Goal: Information Seeking & Learning: Learn about a topic

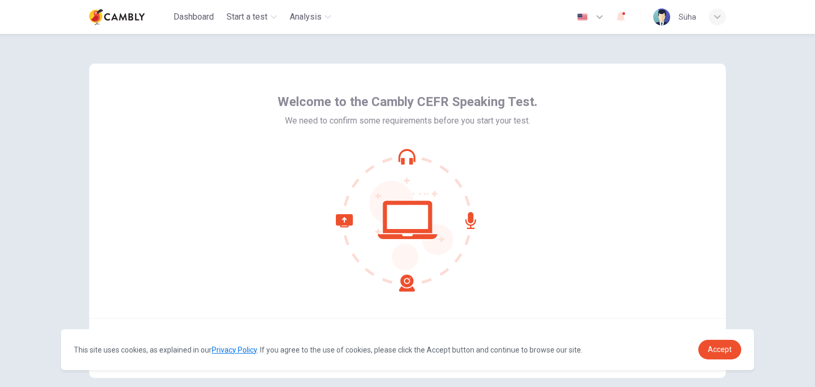
scroll to position [55, 0]
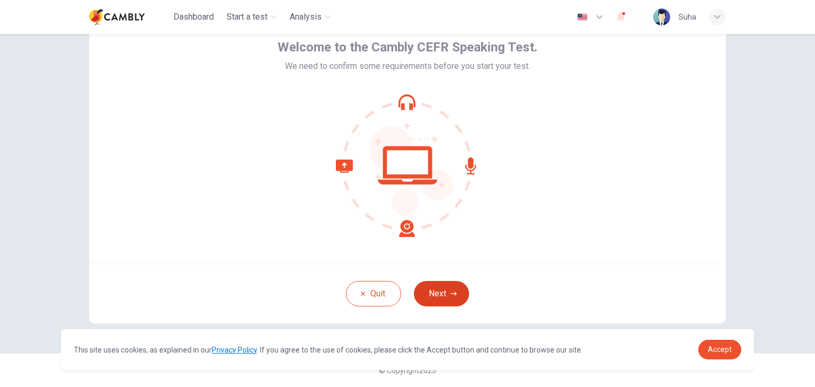
click at [461, 297] on button "Next" at bounding box center [441, 293] width 55 height 25
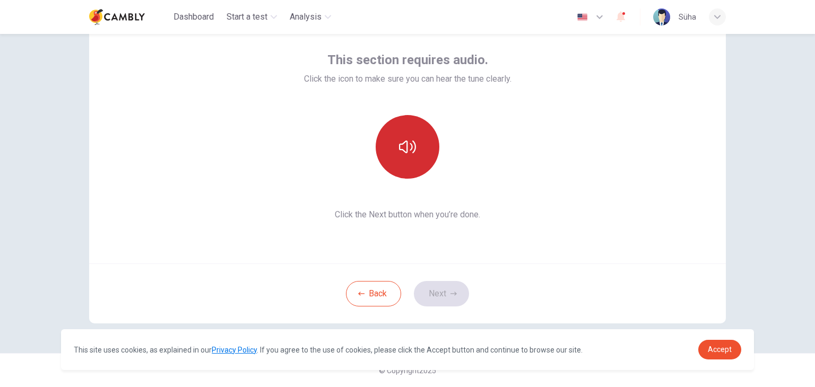
click at [409, 149] on icon "button" at bounding box center [407, 147] width 17 height 13
click at [450, 293] on icon "button" at bounding box center [453, 294] width 6 height 4
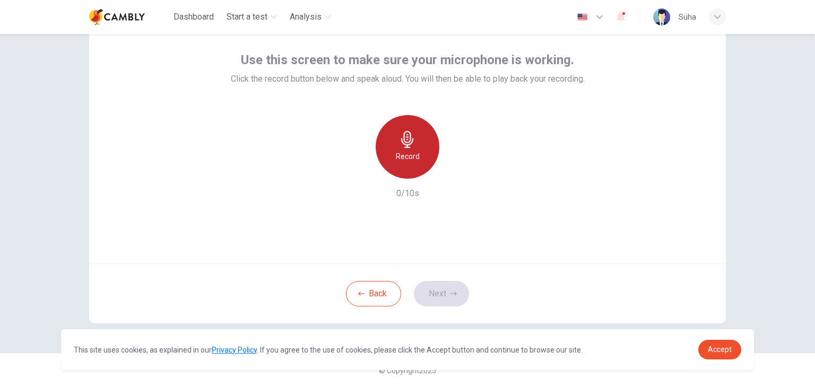
click at [399, 155] on h6 "Record" at bounding box center [408, 156] width 24 height 13
click at [411, 148] on div "Stop" at bounding box center [407, 147] width 64 height 64
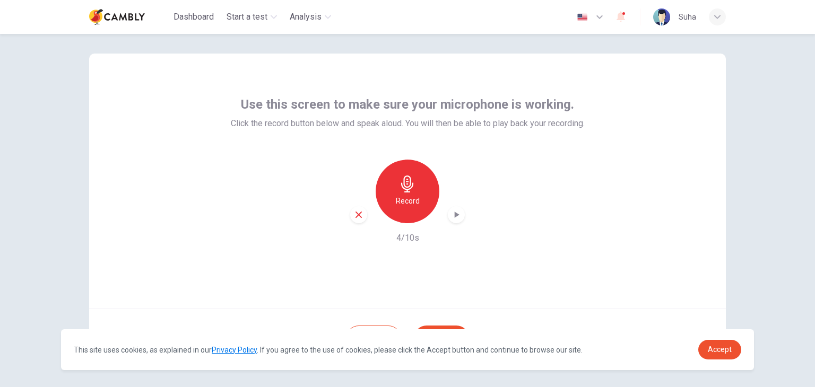
scroll to position [54, 0]
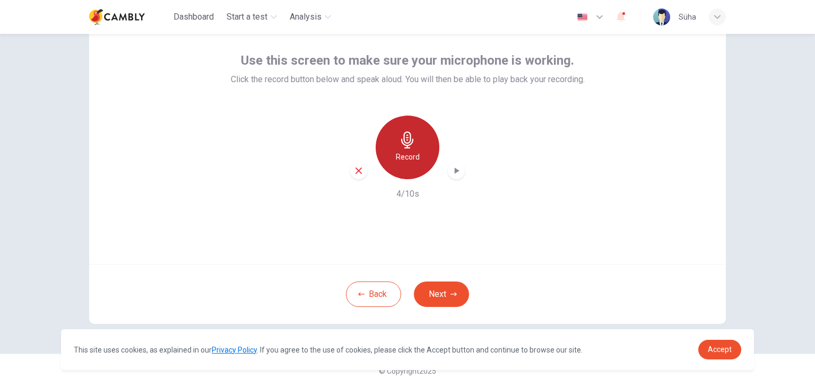
click at [410, 155] on h6 "Record" at bounding box center [408, 157] width 24 height 13
click at [410, 155] on h6 "Stop" at bounding box center [407, 157] width 16 height 13
click at [410, 155] on h6 "Record" at bounding box center [408, 157] width 24 height 13
click at [413, 147] on icon "button" at bounding box center [407, 140] width 17 height 17
click at [455, 170] on icon "button" at bounding box center [456, 171] width 5 height 6
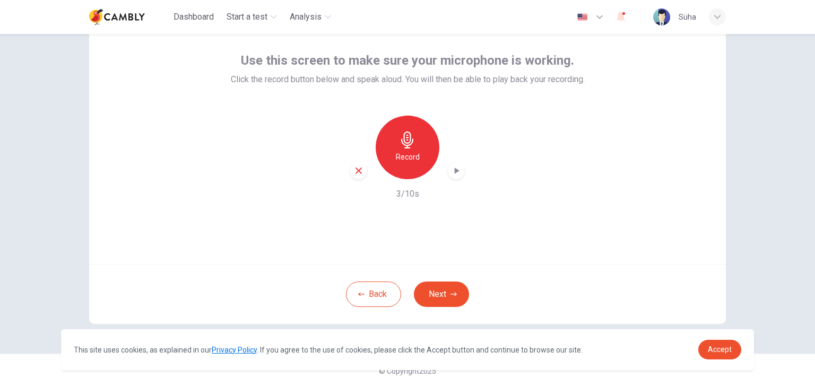
click at [596, 125] on div "Use this screen to make sure your microphone is working. Click the record butto…" at bounding box center [407, 137] width 636 height 255
click at [456, 172] on icon "button" at bounding box center [456, 170] width 11 height 11
click at [355, 172] on icon "button" at bounding box center [358, 171] width 6 height 6
click at [452, 287] on button "Next" at bounding box center [441, 294] width 55 height 25
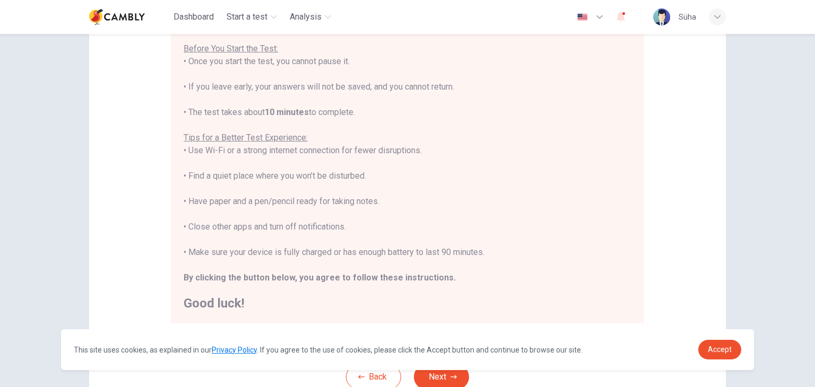
scroll to position [203, 0]
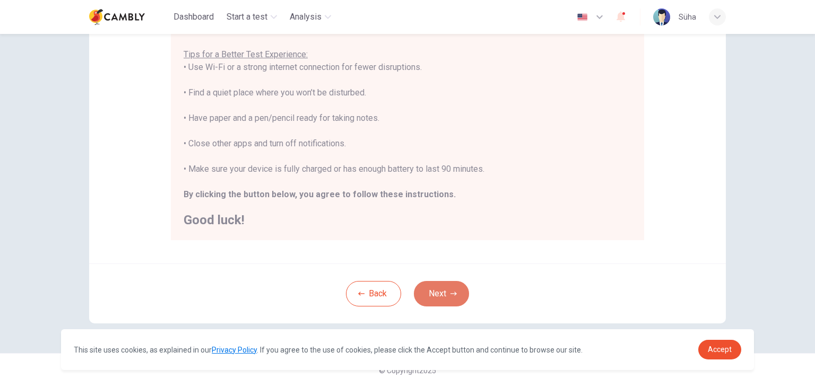
click at [442, 283] on button "Next" at bounding box center [441, 293] width 55 height 25
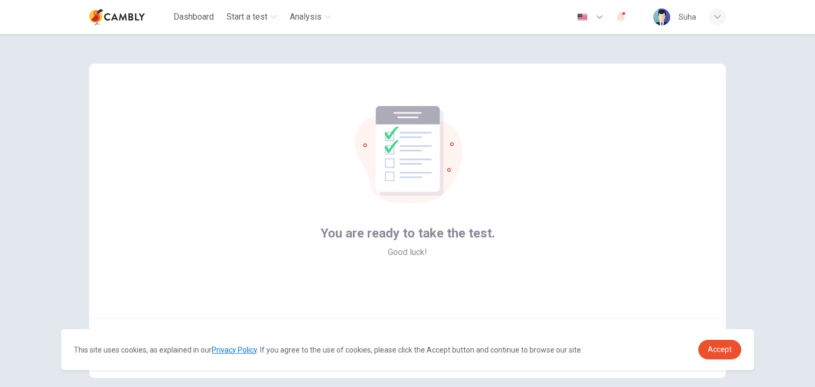
scroll to position [55, 0]
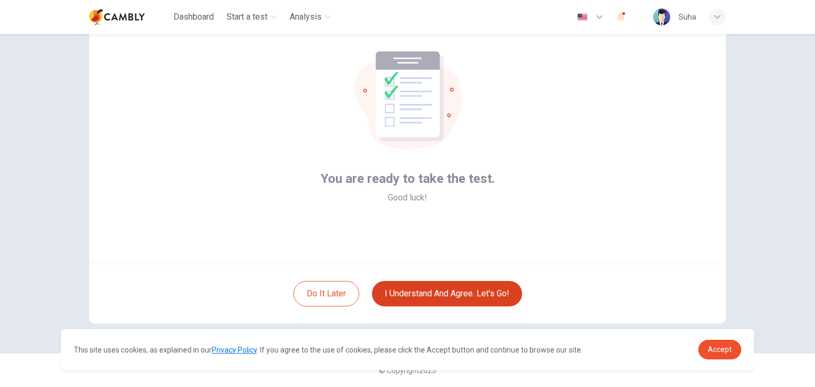
click at [450, 290] on button "I understand and agree. Let’s go!" at bounding box center [447, 293] width 150 height 25
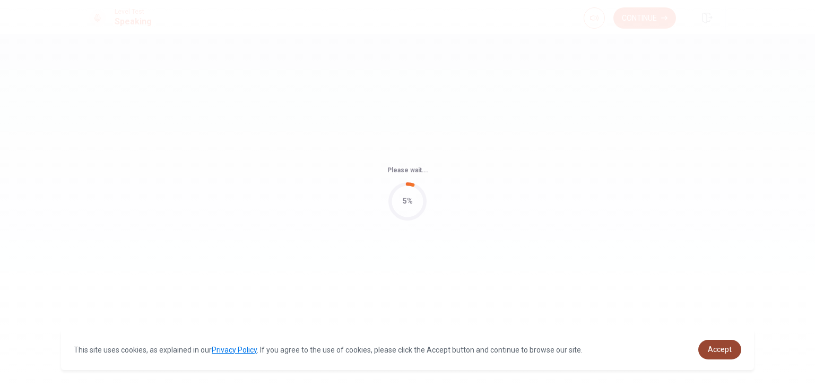
click at [713, 351] on span "Accept" at bounding box center [719, 349] width 24 height 8
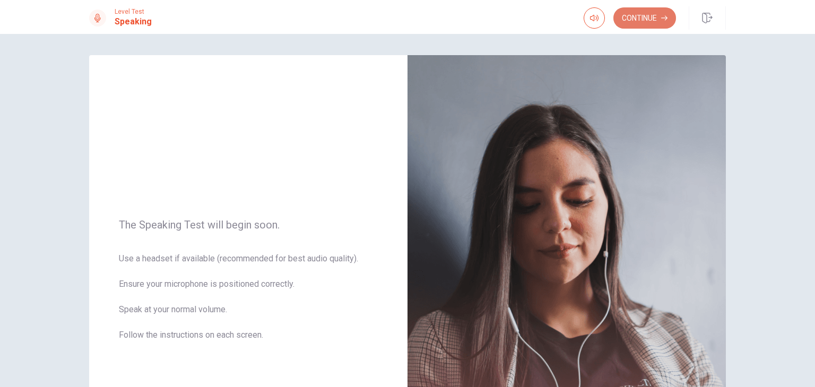
click at [640, 18] on button "Continue" at bounding box center [644, 17] width 63 height 21
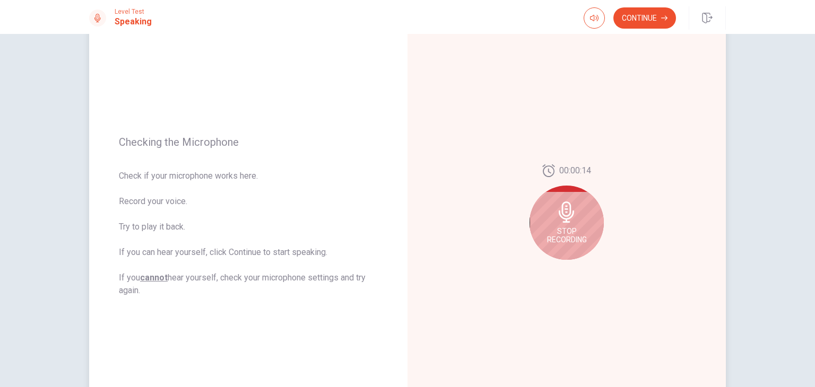
scroll to position [81, 0]
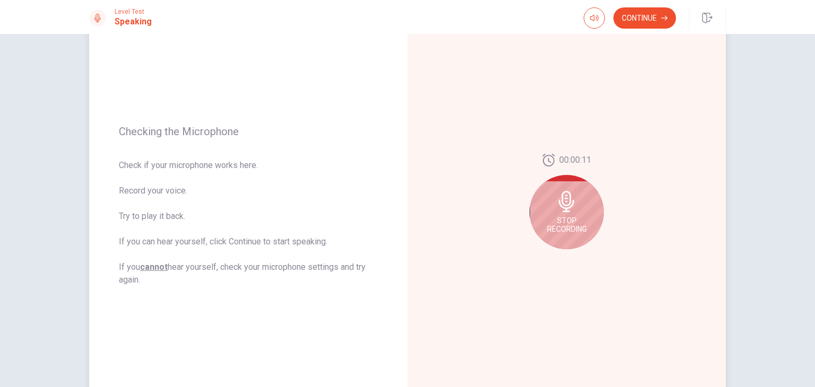
click at [556, 208] on icon at bounding box center [566, 201] width 21 height 21
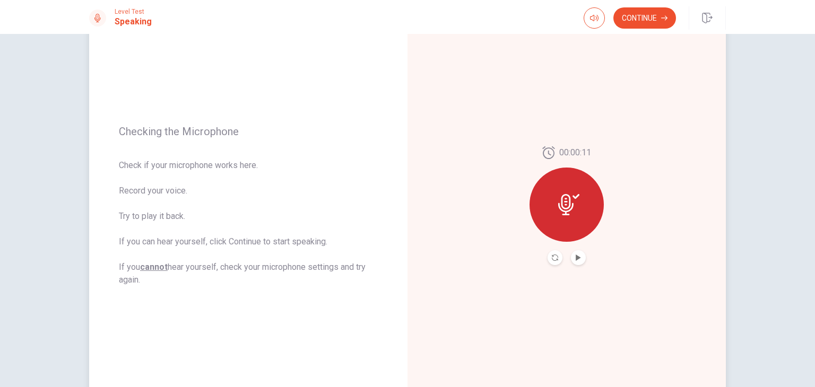
click at [579, 264] on button "Play Audio" at bounding box center [578, 257] width 15 height 15
click at [551, 260] on icon "Record Again" at bounding box center [554, 258] width 6 height 6
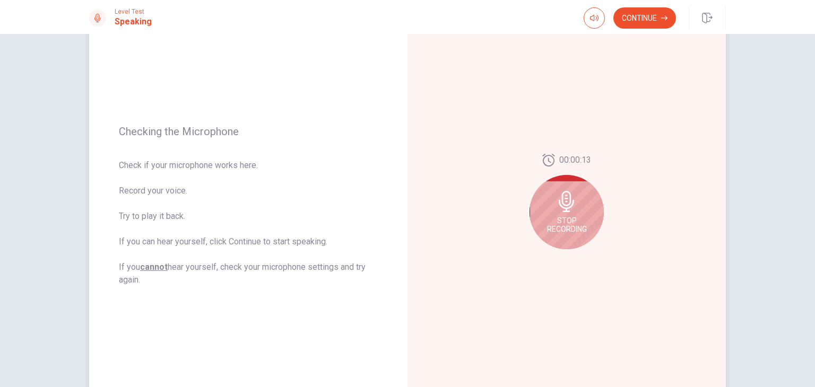
click at [564, 214] on div "Stop Recording" at bounding box center [566, 212] width 74 height 74
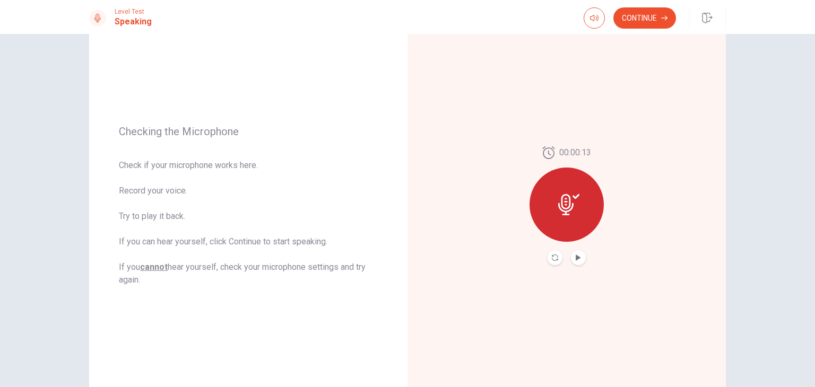
click at [579, 259] on button "Play Audio" at bounding box center [578, 257] width 15 height 15
click at [579, 259] on button "Pause Audio" at bounding box center [578, 257] width 15 height 15
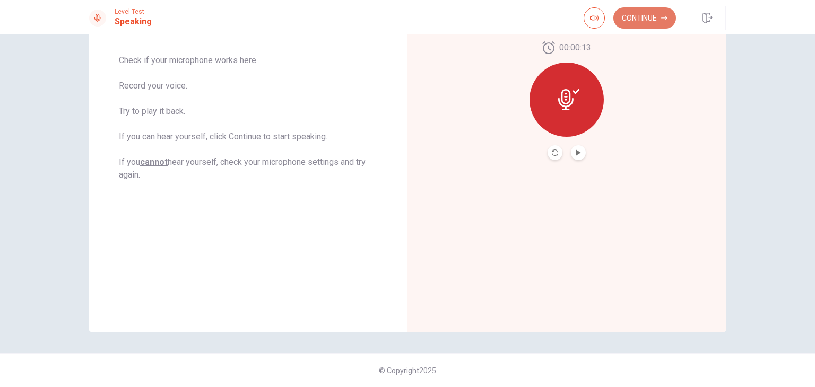
click at [659, 20] on button "Continue" at bounding box center [644, 17] width 63 height 21
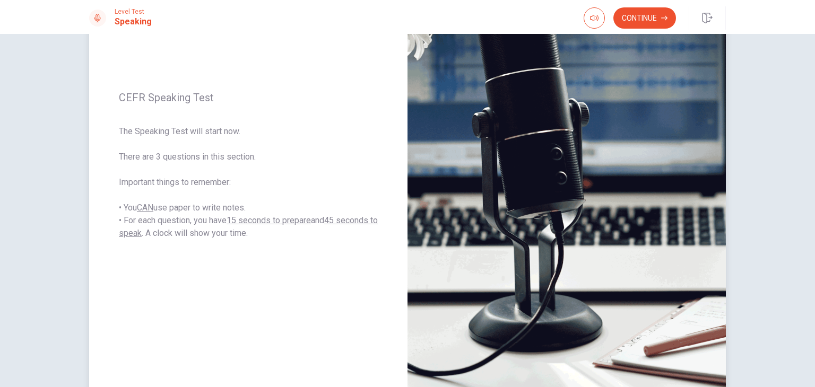
scroll to position [120, 0]
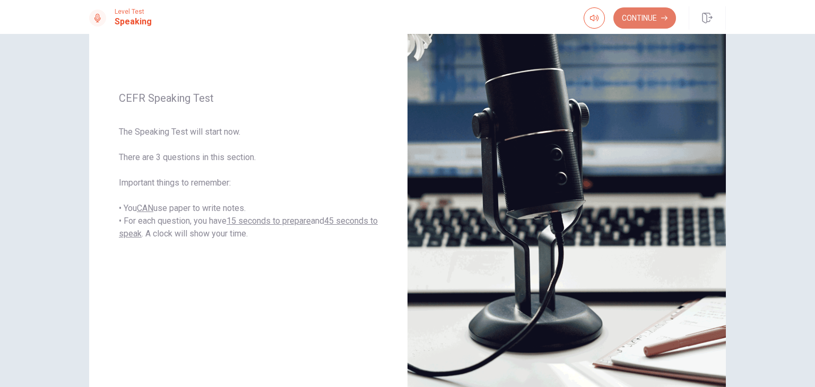
click at [636, 22] on button "Continue" at bounding box center [644, 17] width 63 height 21
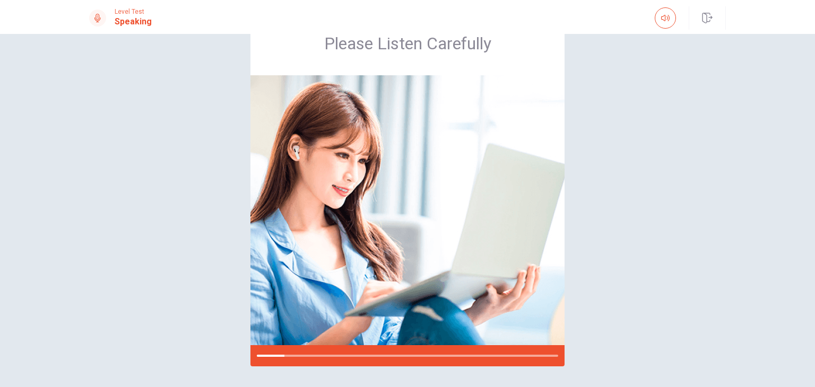
scroll to position [47, 0]
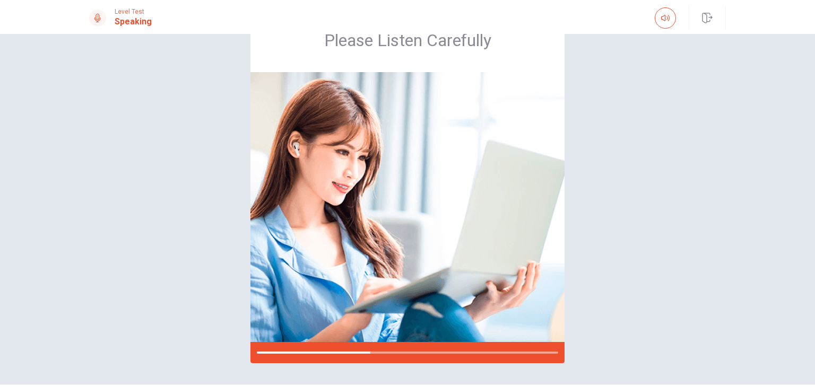
click at [589, 124] on div "Please Listen Carefully" at bounding box center [407, 185] width 670 height 355
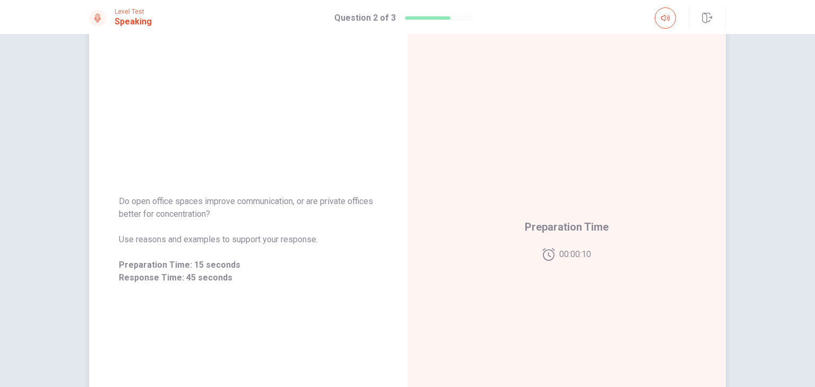
click at [205, 228] on div "Do open office spaces improve communication, or are private offices better for …" at bounding box center [248, 239] width 259 height 89
drag, startPoint x: 212, startPoint y: 218, endPoint x: 155, endPoint y: 213, distance: 57.0
click at [155, 213] on span "Do open office spaces improve communication, or are private offices better for …" at bounding box center [248, 207] width 259 height 25
drag, startPoint x: 155, startPoint y: 213, endPoint x: 202, endPoint y: 213, distance: 46.7
click at [202, 213] on span "Do open office spaces improve communication, or are private offices better for …" at bounding box center [248, 207] width 259 height 25
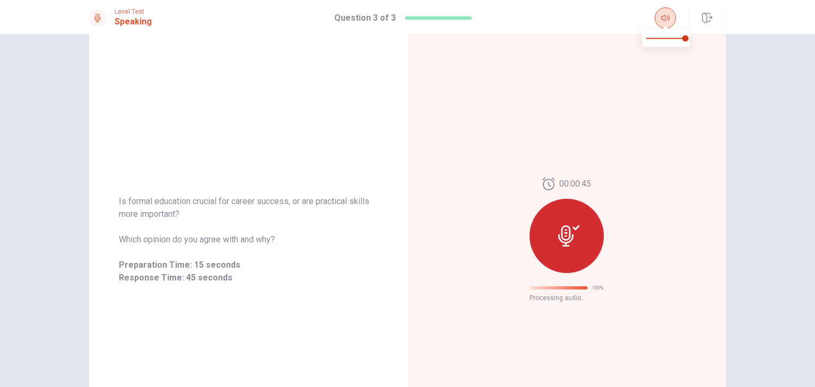
scroll to position [0, 0]
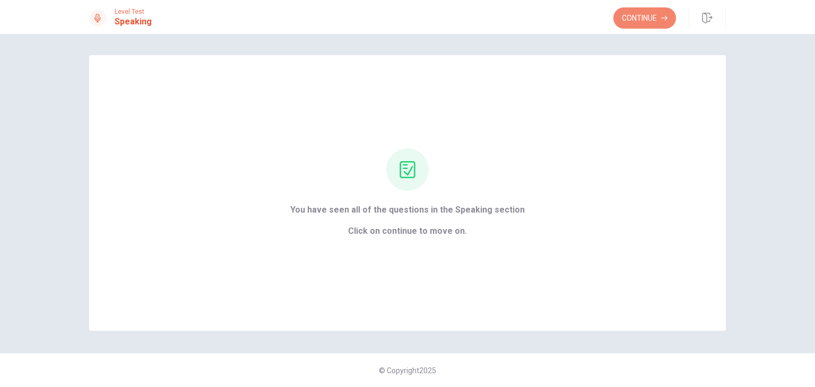
click at [662, 13] on button "Continue" at bounding box center [644, 17] width 63 height 21
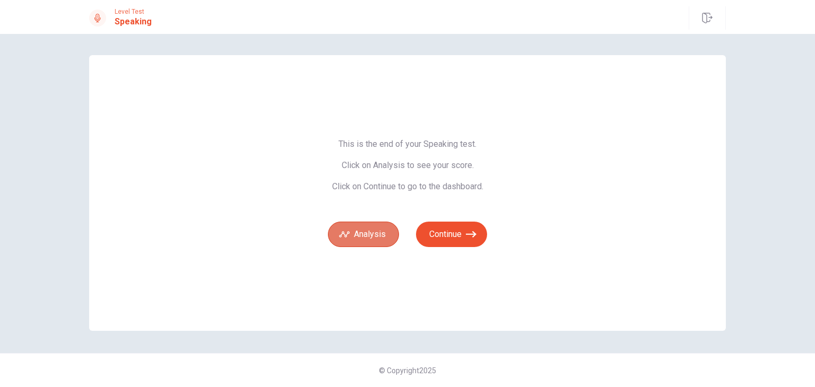
click at [384, 233] on button "Analysis" at bounding box center [363, 234] width 71 height 25
